Goal: Task Accomplishment & Management: Manage account settings

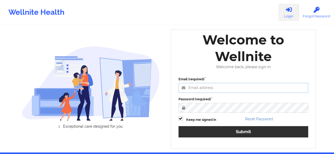
type input "[EMAIL_ADDRESS][PERSON_NAME][DOMAIN_NAME]"
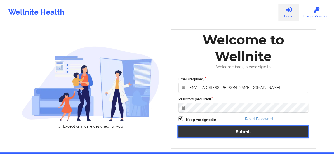
click at [225, 133] on button "Submit" at bounding box center [243, 131] width 130 height 11
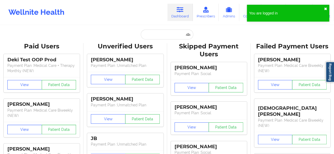
click at [325, 8] on button "✖︎" at bounding box center [325, 9] width 3 height 4
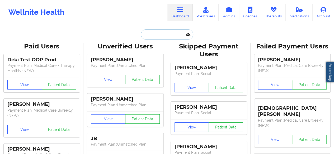
click at [165, 35] on input "text" at bounding box center [167, 35] width 52 height 10
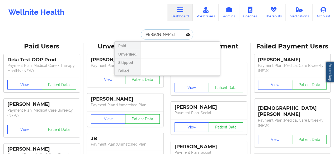
type input "[PERSON_NAME]"
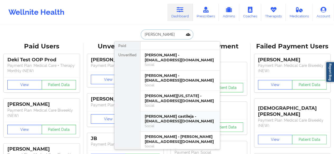
click at [178, 121] on div "[PERSON_NAME] castileja - [EMAIL_ADDRESS][DOMAIN_NAME]" at bounding box center [180, 119] width 71 height 10
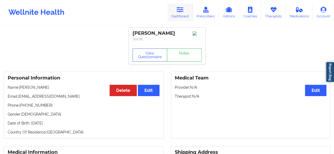
click at [184, 15] on link "Dashboard" at bounding box center [179, 12] width 25 height 17
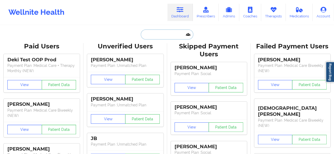
click at [167, 34] on input "text" at bounding box center [167, 35] width 52 height 10
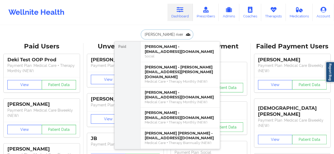
type input "[PERSON_NAME]"
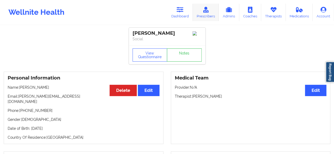
click at [210, 17] on link "Prescribers" at bounding box center [206, 12] width 26 height 17
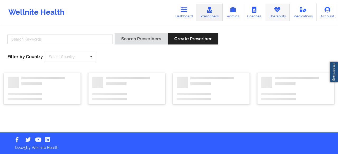
click at [278, 15] on link "Therapists" at bounding box center [277, 12] width 25 height 17
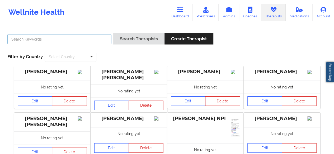
click at [64, 41] on input "text" at bounding box center [59, 39] width 104 height 10
click at [21, 39] on input "[PERSON_NAME]" at bounding box center [59, 39] width 104 height 10
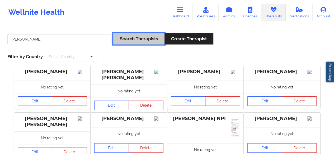
click at [120, 41] on button "Search Therapists" at bounding box center [138, 38] width 51 height 11
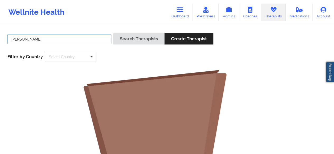
click at [44, 38] on input "[PERSON_NAME]" at bounding box center [59, 39] width 104 height 10
click at [113, 33] on button "Search Therapists" at bounding box center [138, 38] width 51 height 11
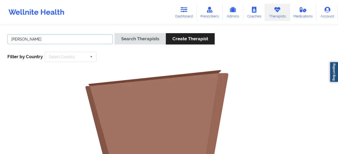
click at [43, 40] on input "[PERSON_NAME]" at bounding box center [59, 39] width 105 height 10
type input "[PERSON_NAME]"
click at [114, 33] on button "Search Therapists" at bounding box center [139, 38] width 51 height 11
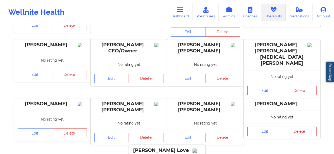
scroll to position [154, 0]
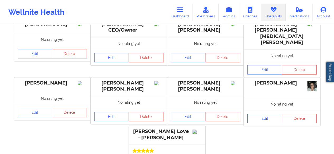
click at [265, 114] on link "Edit" at bounding box center [264, 118] width 35 height 9
